Goal: Transaction & Acquisition: Download file/media

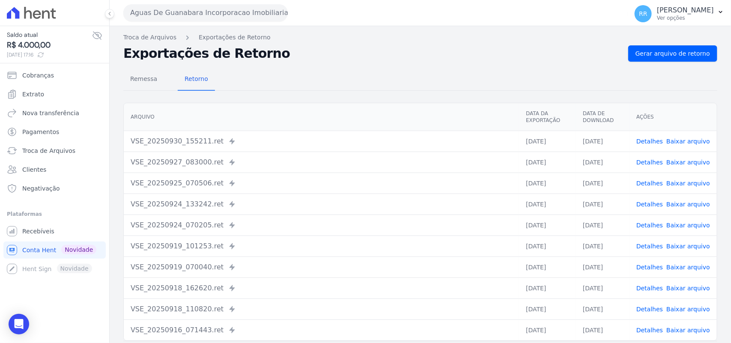
click at [217, 18] on button "Aguas De Guanabara Incorporacao Imobiliaria SPE LTDA" at bounding box center [205, 12] width 164 height 17
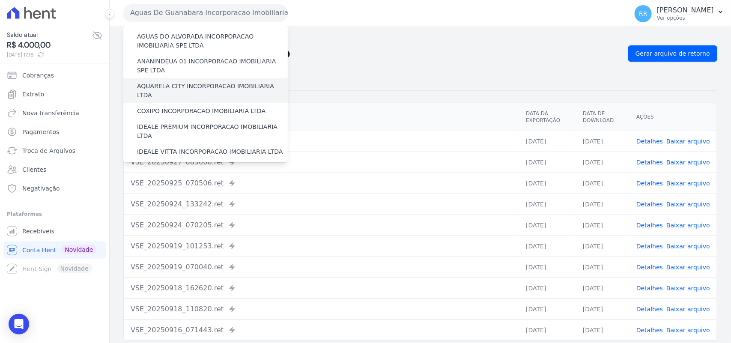
scroll to position [36, 0]
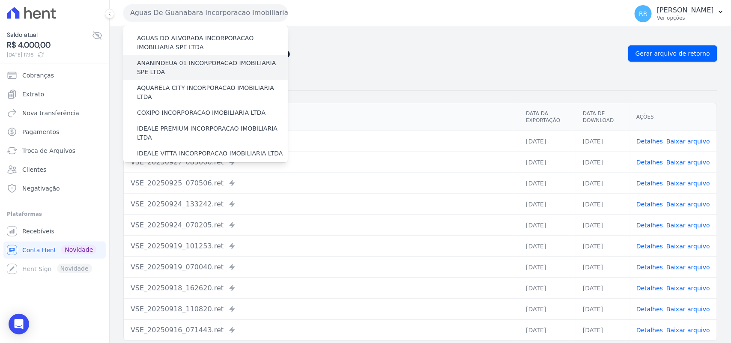
click at [185, 61] on label "ANANINDEUA 01 INCORPORACAO IMOBILIARIA SPE LTDA" at bounding box center [212, 68] width 151 height 18
click at [0, 0] on input "ANANINDEUA 01 INCORPORACAO IMOBILIARIA SPE LTDA" at bounding box center [0, 0] width 0 height 0
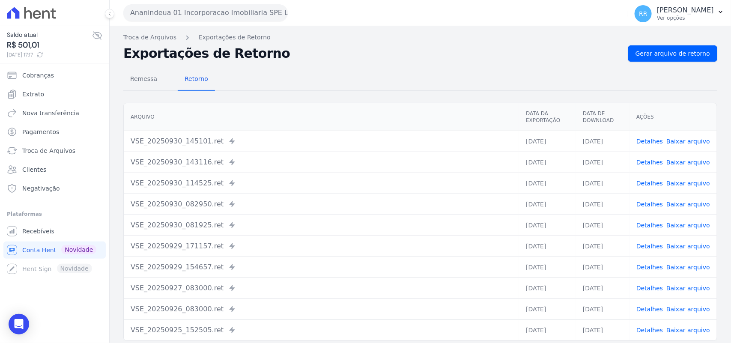
click at [694, 43] on div "Troca de Arquivos Exportações de Retorno Exportações de Retorno Gerar arquivo d…" at bounding box center [420, 202] width 621 height 352
click at [688, 44] on div "Troca de Arquivos Exportações de Retorno Exportações de Retorno Gerar arquivo d…" at bounding box center [420, 202] width 621 height 352
click at [683, 48] on link "Gerar arquivo de retorno" at bounding box center [672, 53] width 89 height 16
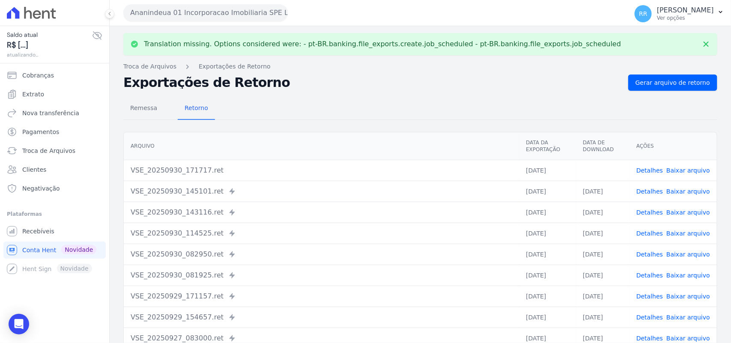
click at [683, 172] on link "Baixar arquivo" at bounding box center [688, 170] width 44 height 7
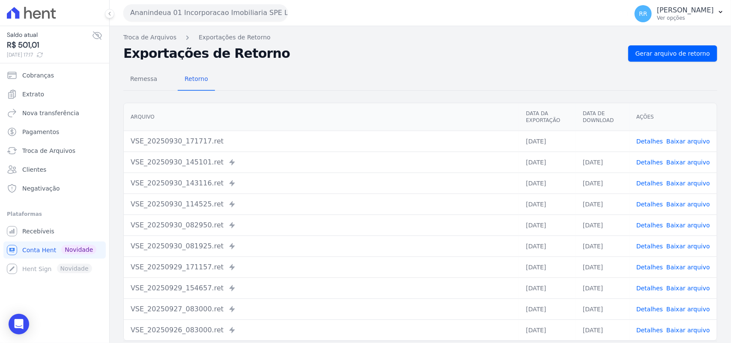
click at [345, 46] on div "Exportações de Retorno Gerar arquivo de retorno" at bounding box center [420, 53] width 594 height 16
click at [205, 17] on button "Ananindeua 01 Incorporacao Imobiliaria SPE LTDA" at bounding box center [205, 12] width 164 height 17
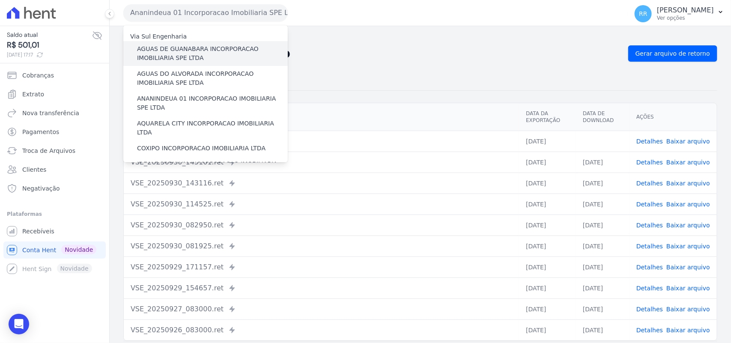
click at [155, 61] on label "AGUAS DE GUANABARA INCORPORACAO IMOBILIARIA SPE LTDA" at bounding box center [212, 54] width 151 height 18
click at [0, 0] on input "AGUAS DE GUANABARA INCORPORACAO IMOBILIARIA SPE LTDA" at bounding box center [0, 0] width 0 height 0
click at [157, 56] on label "AGUAS DE GUANABARA INCORPORACAO IMOBILIARIA SPE LTDA" at bounding box center [212, 54] width 151 height 18
click at [0, 0] on input "AGUAS DE GUANABARA INCORPORACAO IMOBILIARIA SPE LTDA" at bounding box center [0, 0] width 0 height 0
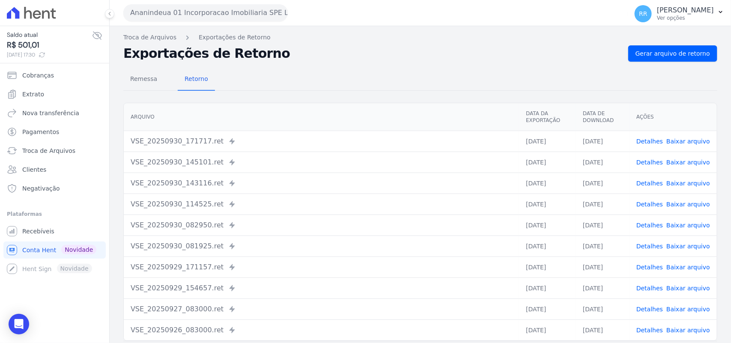
click at [354, 45] on div "Exportações de Retorno Gerar arquivo de retorno" at bounding box center [420, 53] width 594 height 16
click at [208, 16] on button "Ananindeua 01 Incorporacao Imobiliaria SPE LTDA" at bounding box center [205, 12] width 164 height 17
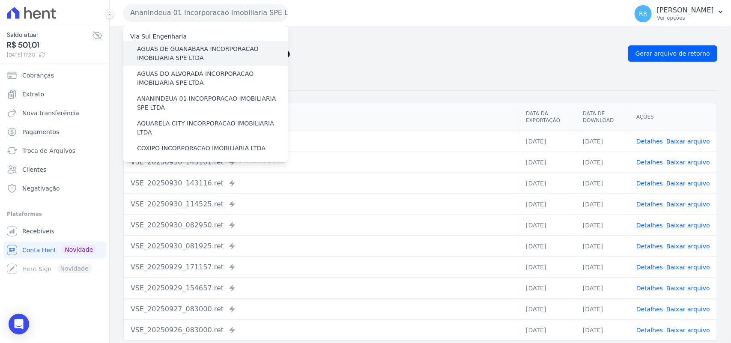
click at [160, 48] on label "AGUAS DE GUANABARA INCORPORACAO IMOBILIARIA SPE LTDA" at bounding box center [212, 54] width 151 height 18
click at [0, 0] on input "AGUAS DE GUANABARA INCORPORACAO IMOBILIARIA SPE LTDA" at bounding box center [0, 0] width 0 height 0
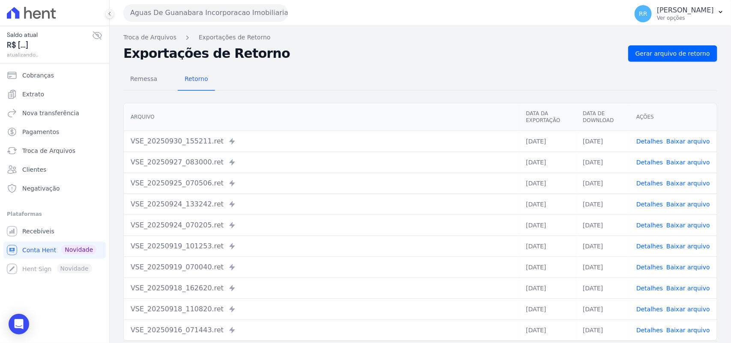
drag, startPoint x: 373, startPoint y: 77, endPoint x: 384, endPoint y: 76, distance: 11.3
click at [373, 77] on div "Remessa Retorno" at bounding box center [420, 79] width 594 height 22
click at [653, 58] on span "Gerar arquivo de retorno" at bounding box center [672, 53] width 74 height 9
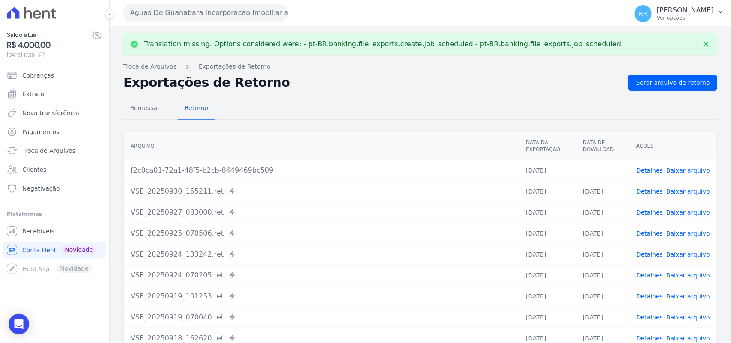
click at [684, 168] on link "Baixar arquivo" at bounding box center [688, 170] width 44 height 7
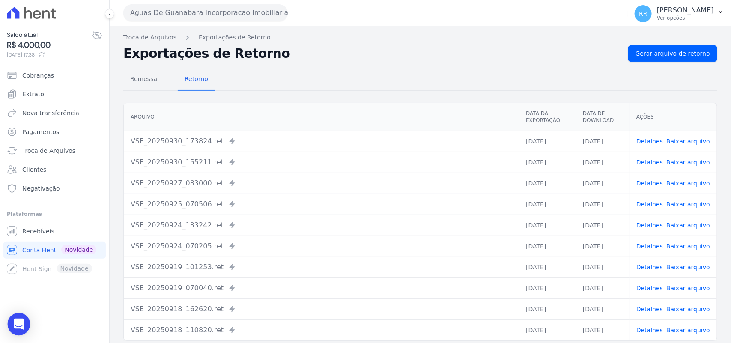
click at [17, 327] on icon "Open Intercom Messenger" at bounding box center [19, 323] width 10 height 11
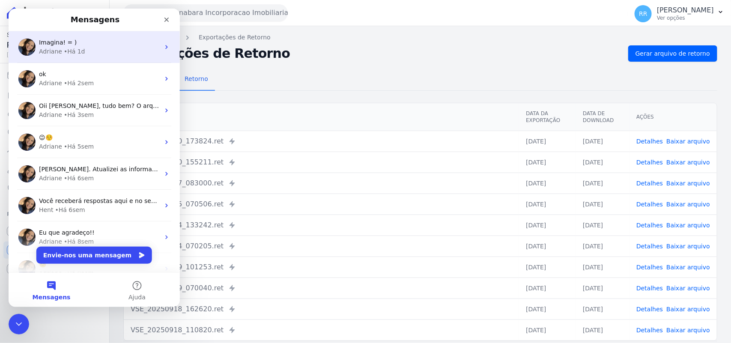
drag, startPoint x: 80, startPoint y: 54, endPoint x: 324, endPoint y: 166, distance: 268.5
click at [80, 54] on div "• Há 1d" at bounding box center [74, 51] width 21 height 9
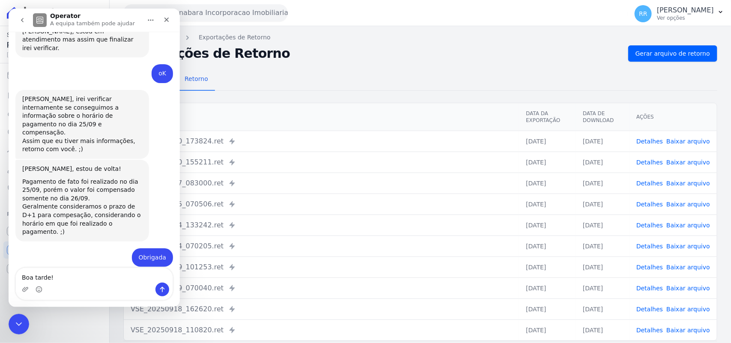
scroll to position [292, 0]
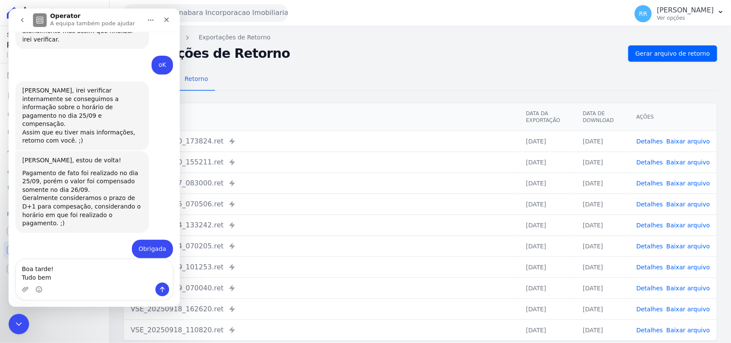
type textarea "Boa tarde! Tudo bem?"
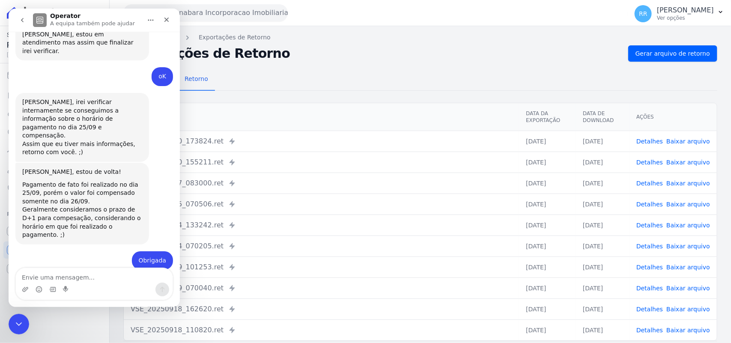
scroll to position [341, 0]
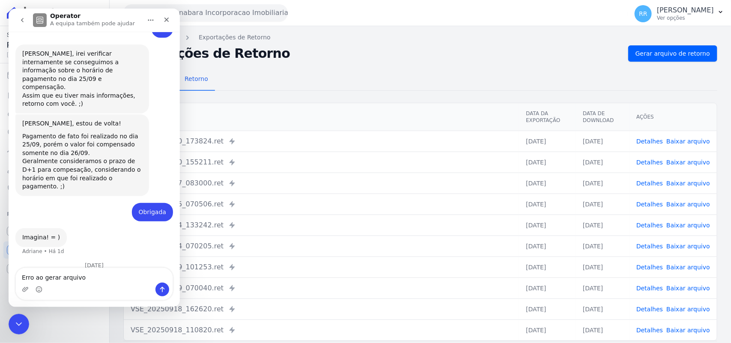
type textarea "Erro ao gerar arquivo"
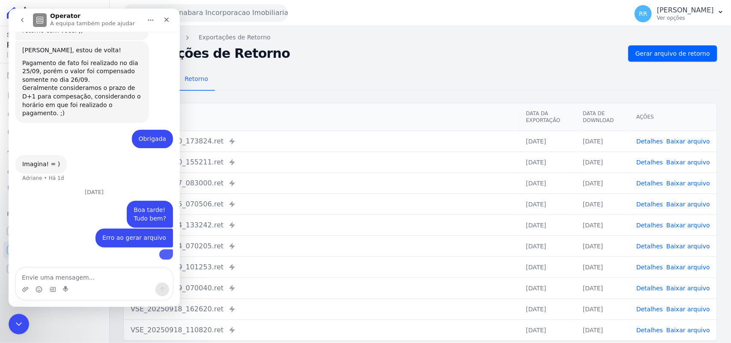
scroll to position [457, 0]
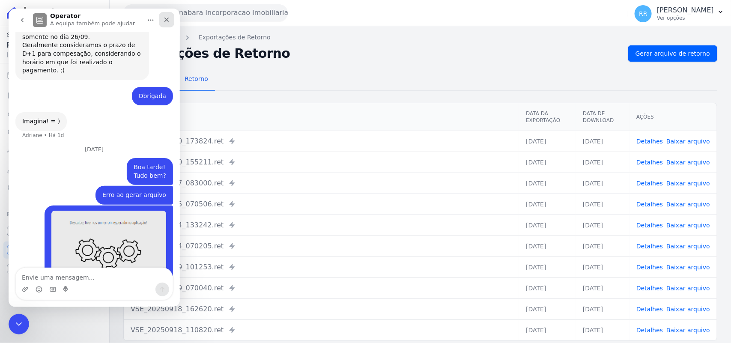
click at [172, 21] on div "Fechar" at bounding box center [166, 19] width 15 height 15
